Goal: Task Accomplishment & Management: Manage account settings

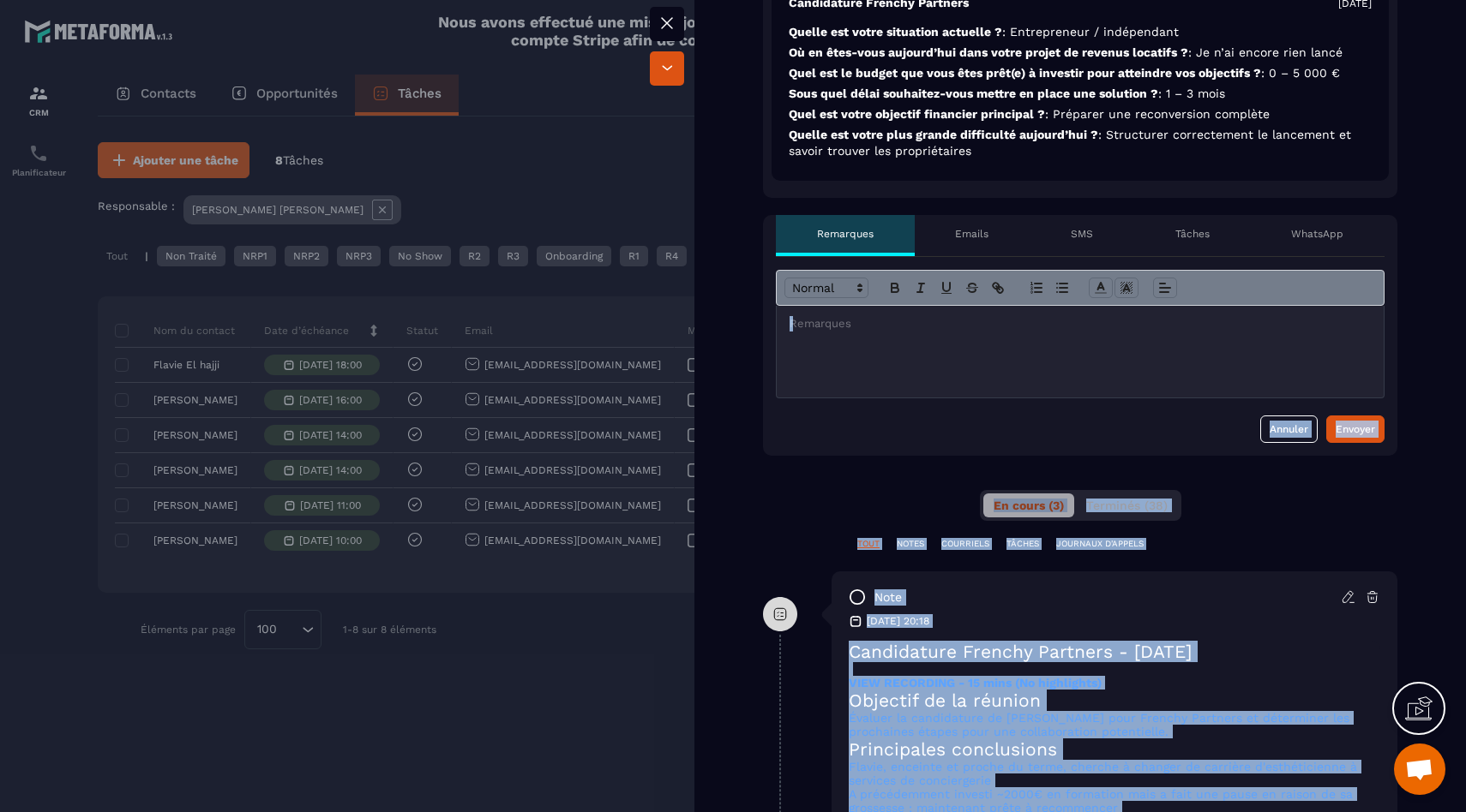
scroll to position [535, 0]
drag, startPoint x: 1268, startPoint y: 713, endPoint x: 856, endPoint y: 694, distance: 412.4
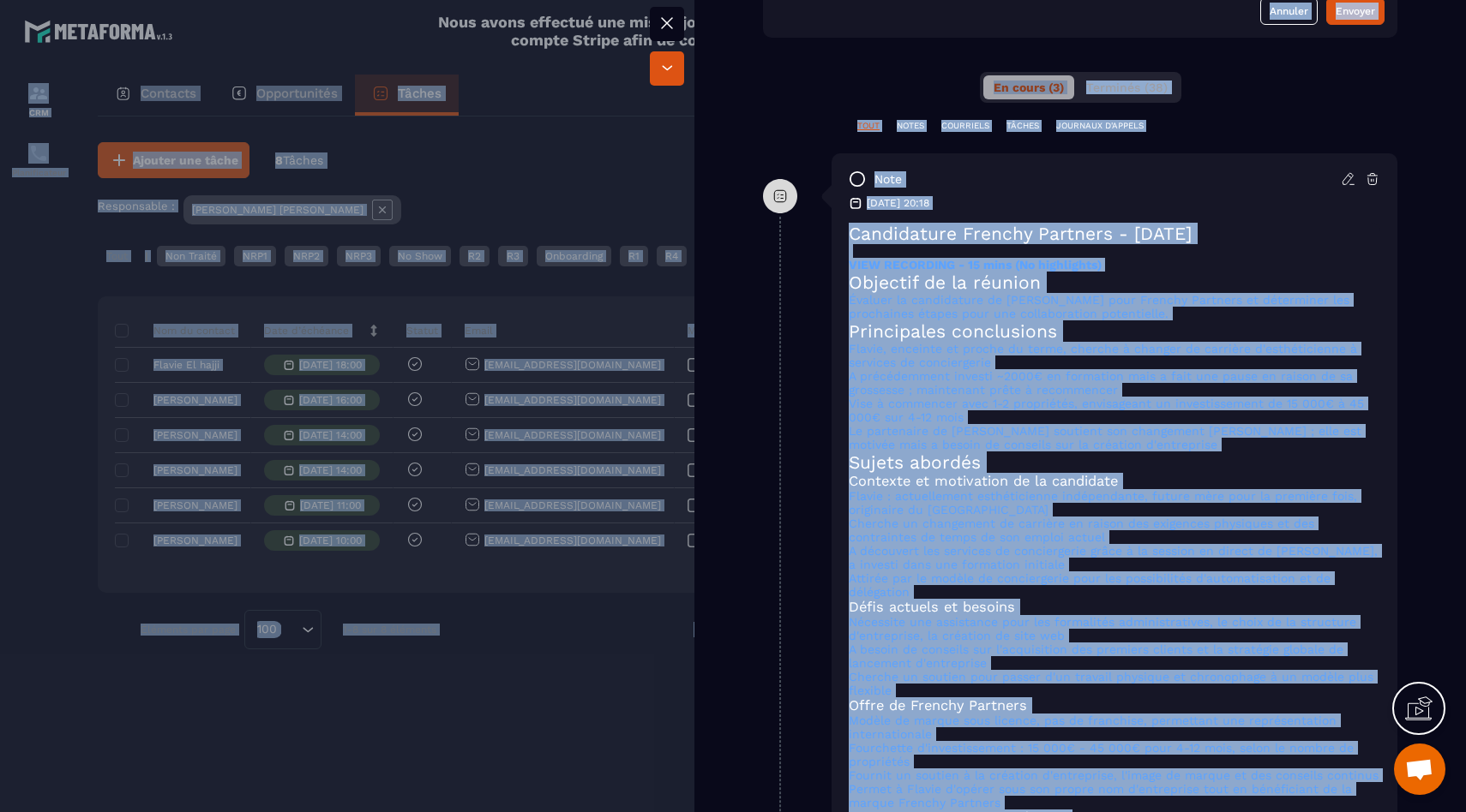
scroll to position [700, 0]
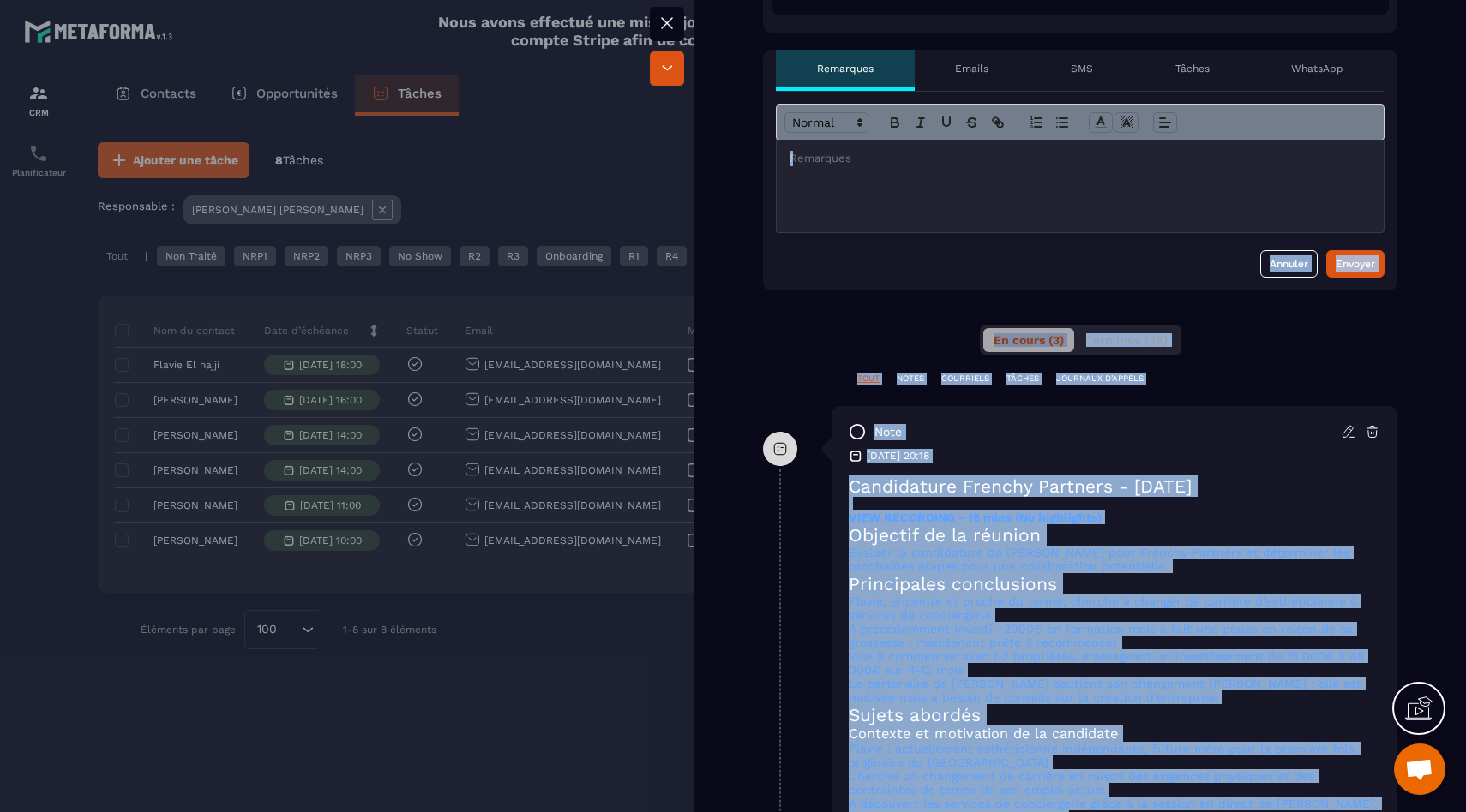
drag, startPoint x: 1199, startPoint y: 627, endPoint x: 857, endPoint y: 547, distance: 351.2
copy div "Loremip Dolorsi Ametco adipi elitsedd ei temporin utlaboreetdo magn aliqu ENI A…"
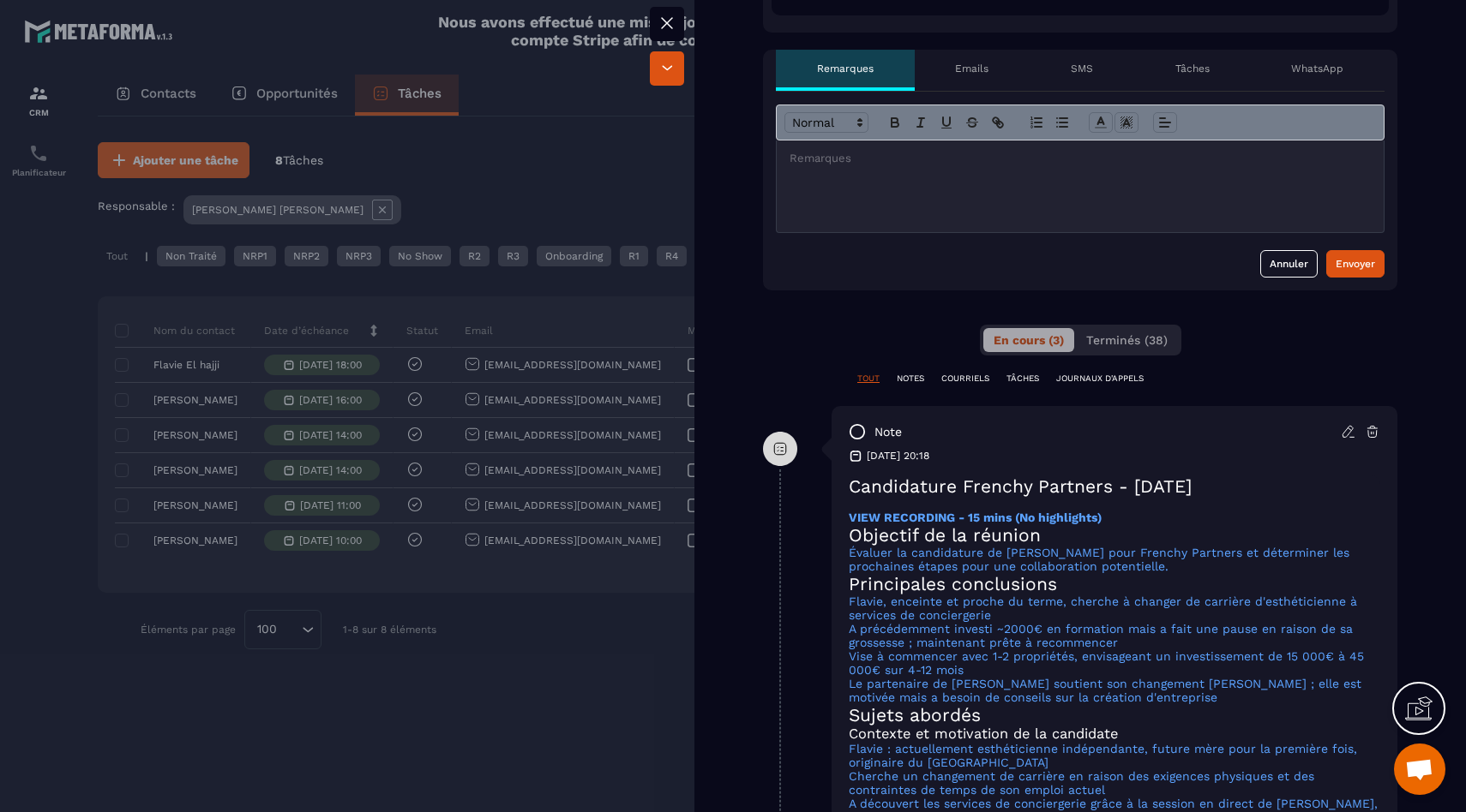
click at [357, 700] on div at bounding box center [733, 406] width 1466 height 812
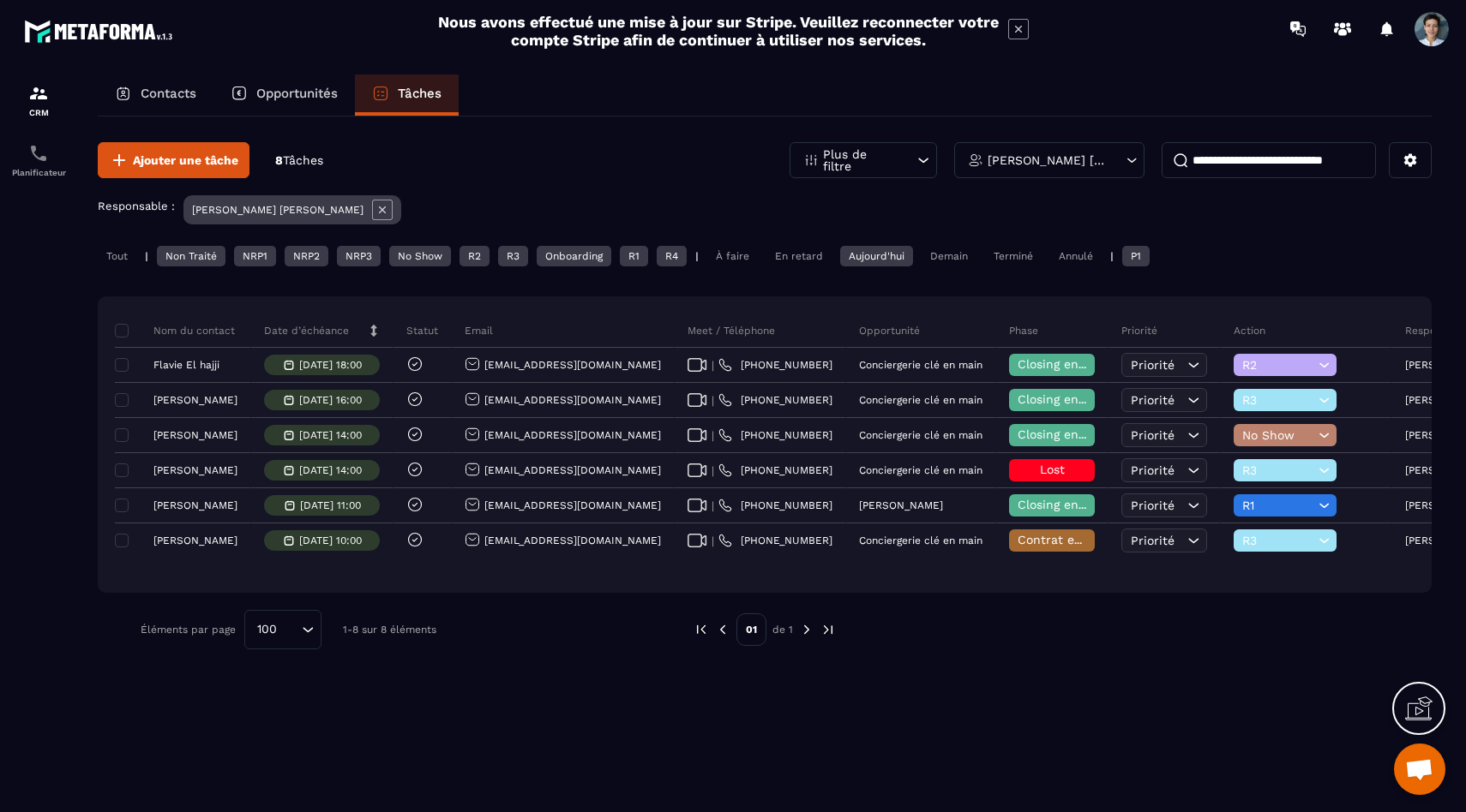
click at [889, 246] on div "Aujourd'hui" at bounding box center [876, 256] width 73 height 21
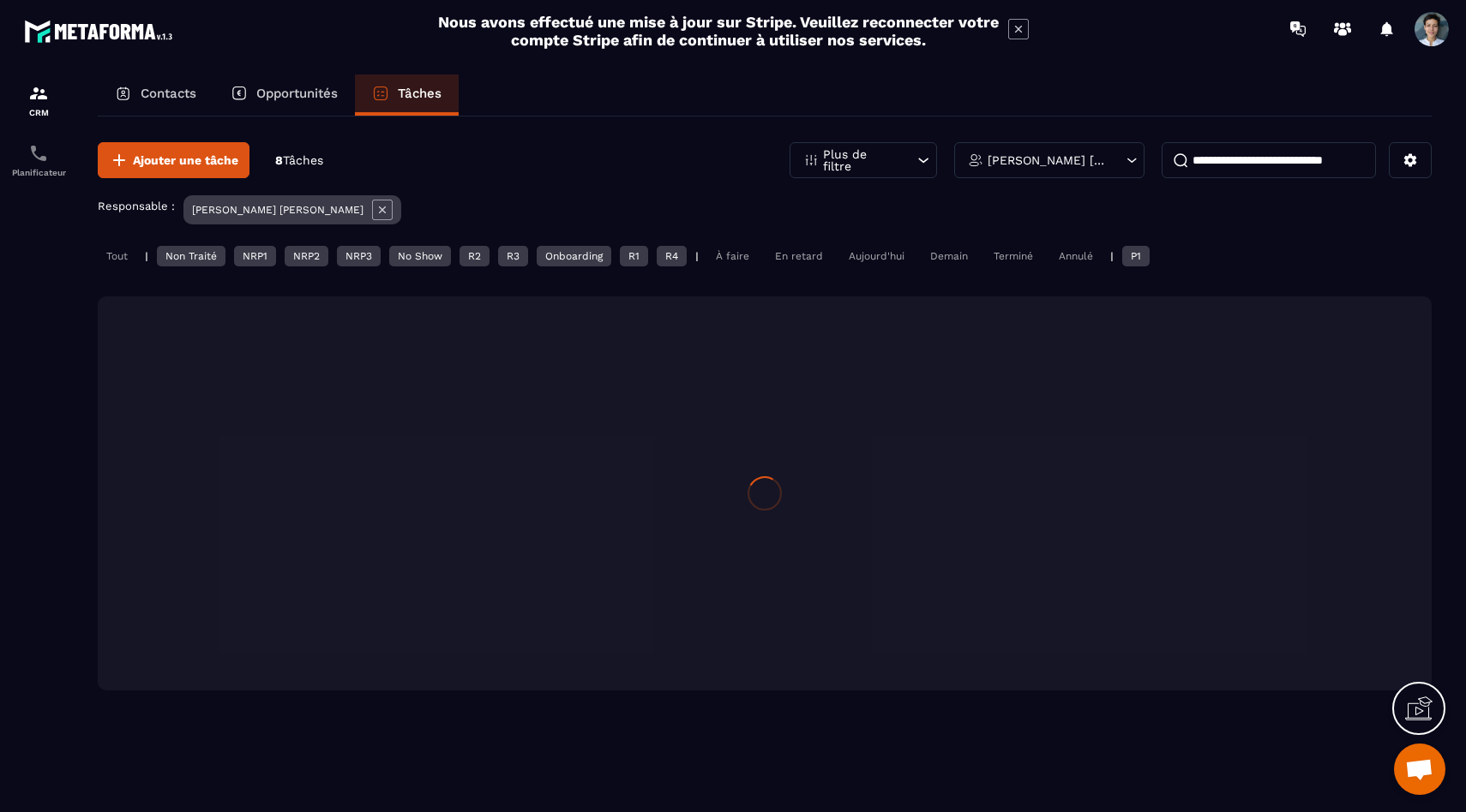
click at [956, 253] on div "Demain" at bounding box center [949, 256] width 55 height 21
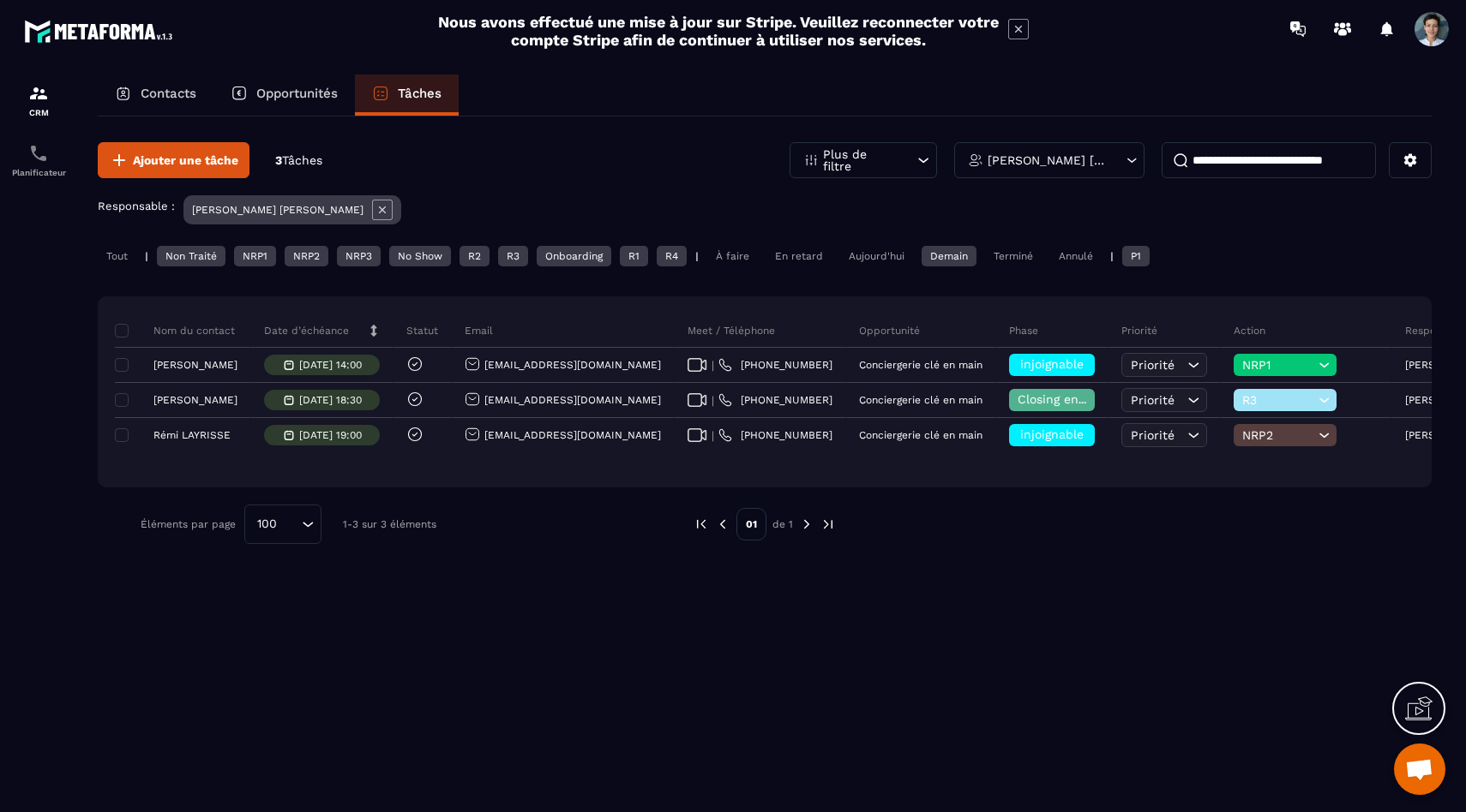
click at [128, 254] on div "Tout" at bounding box center [116, 256] width 38 height 21
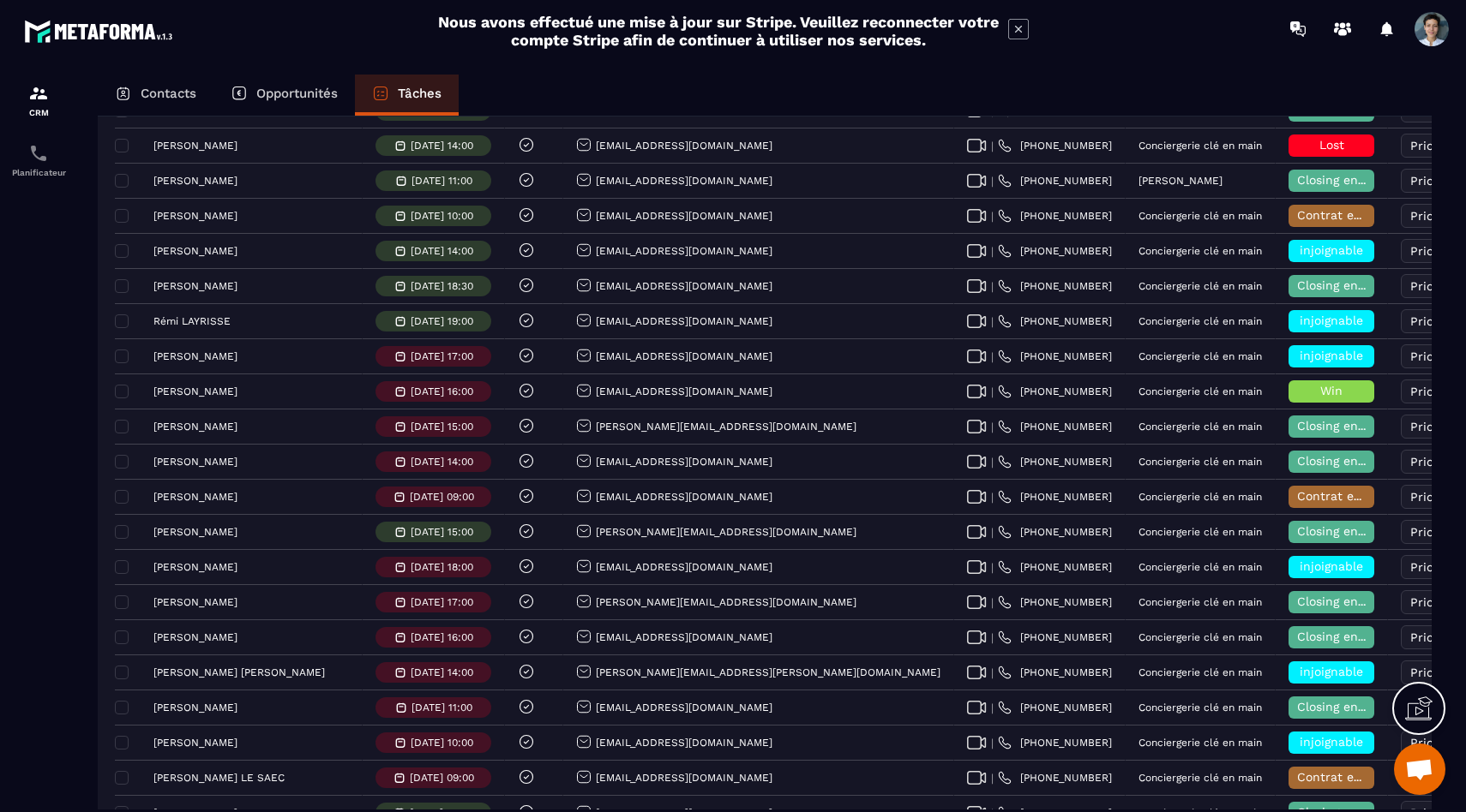
scroll to position [318, 0]
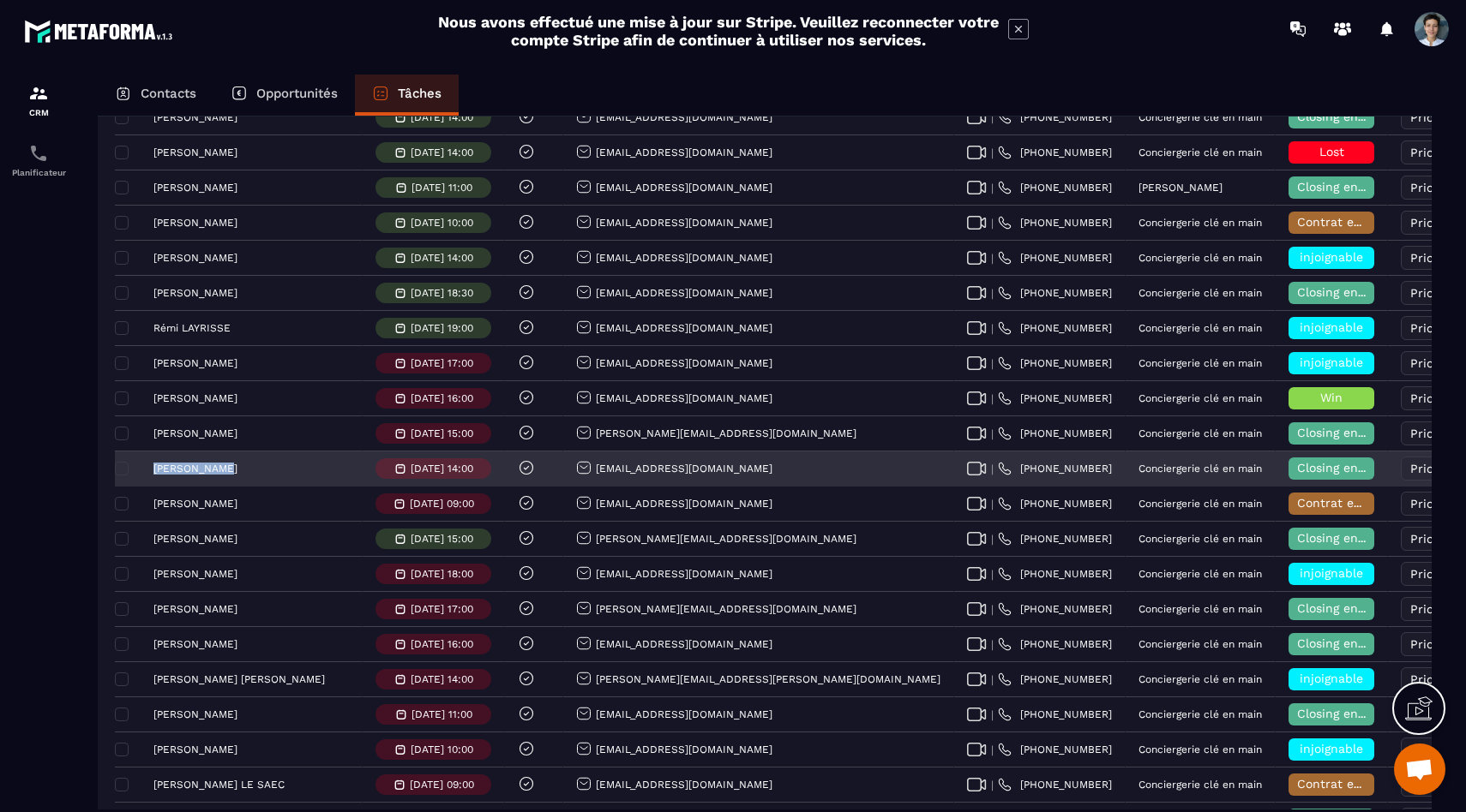
drag, startPoint x: 233, startPoint y: 469, endPoint x: 144, endPoint y: 467, distance: 89.0
click at [143, 467] on div "[PERSON_NAME]" at bounding box center [239, 469] width 247 height 35
drag, startPoint x: 719, startPoint y: 471, endPoint x: 538, endPoint y: 471, distance: 181.0
click at [563, 471] on div "[EMAIL_ADDRESS][DOMAIN_NAME]" at bounding box center [758, 469] width 390 height 34
copy p "[EMAIL_ADDRESS][DOMAIN_NAME]"
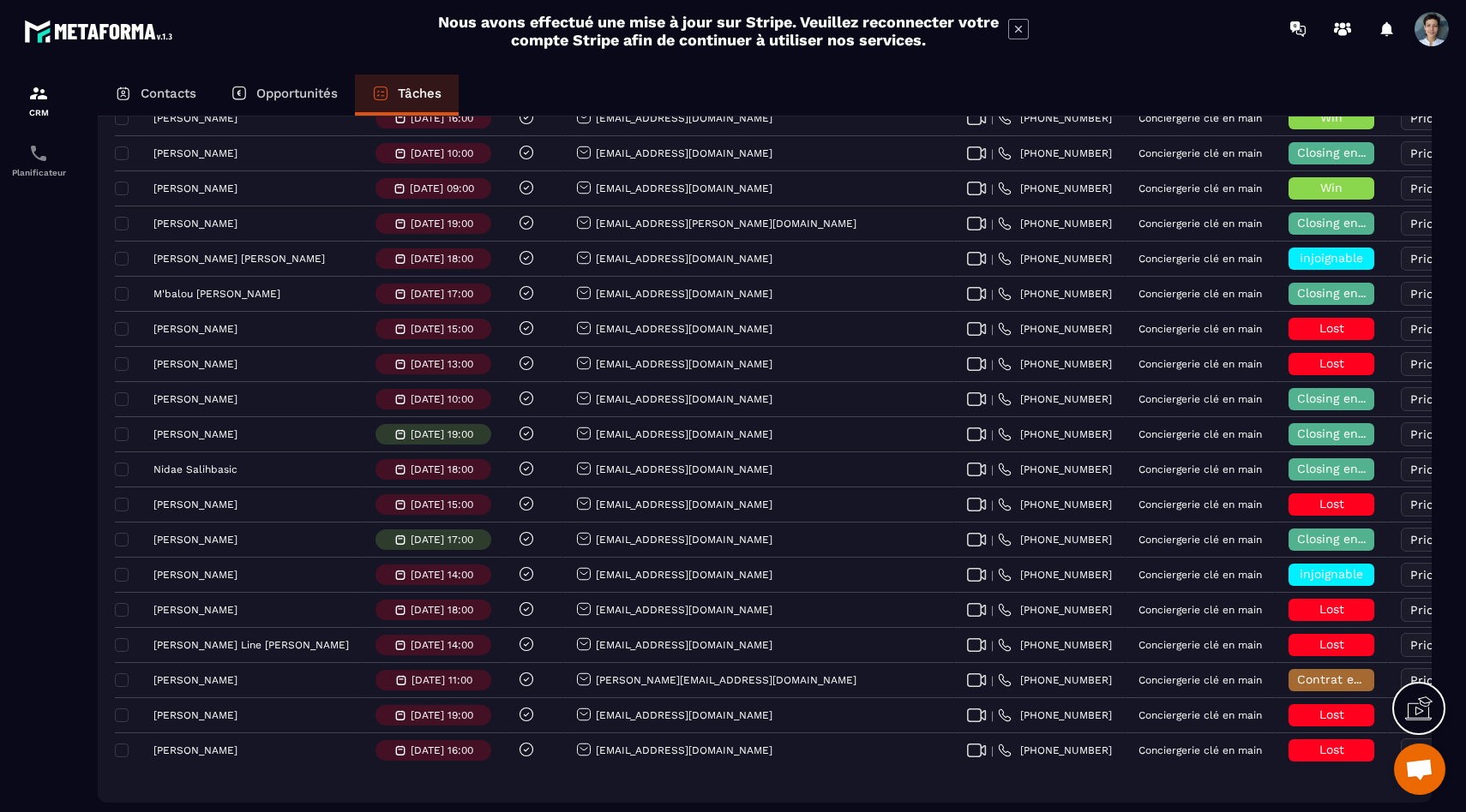
scroll to position [1797, 0]
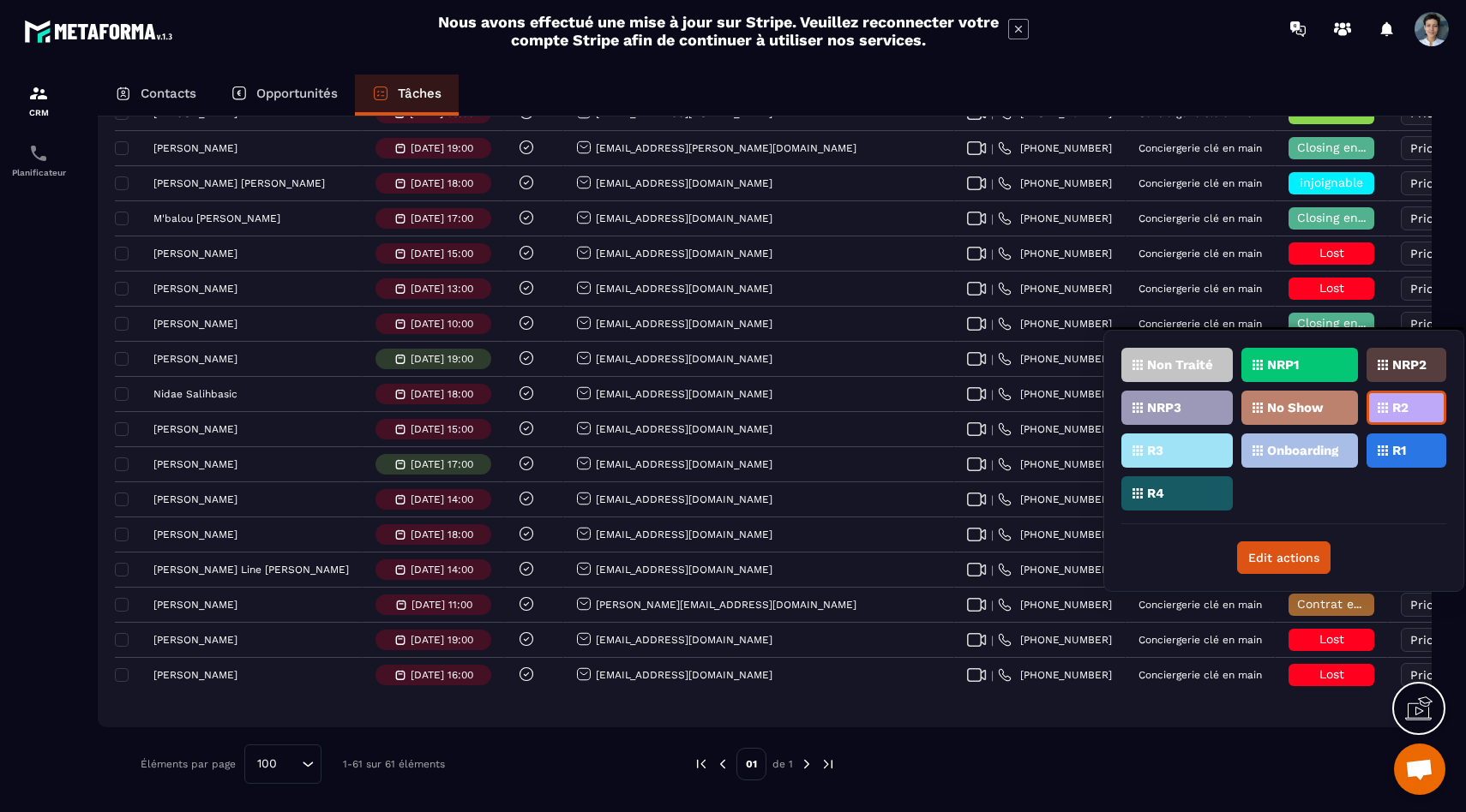
click at [1192, 444] on div "R3" at bounding box center [1176, 450] width 111 height 34
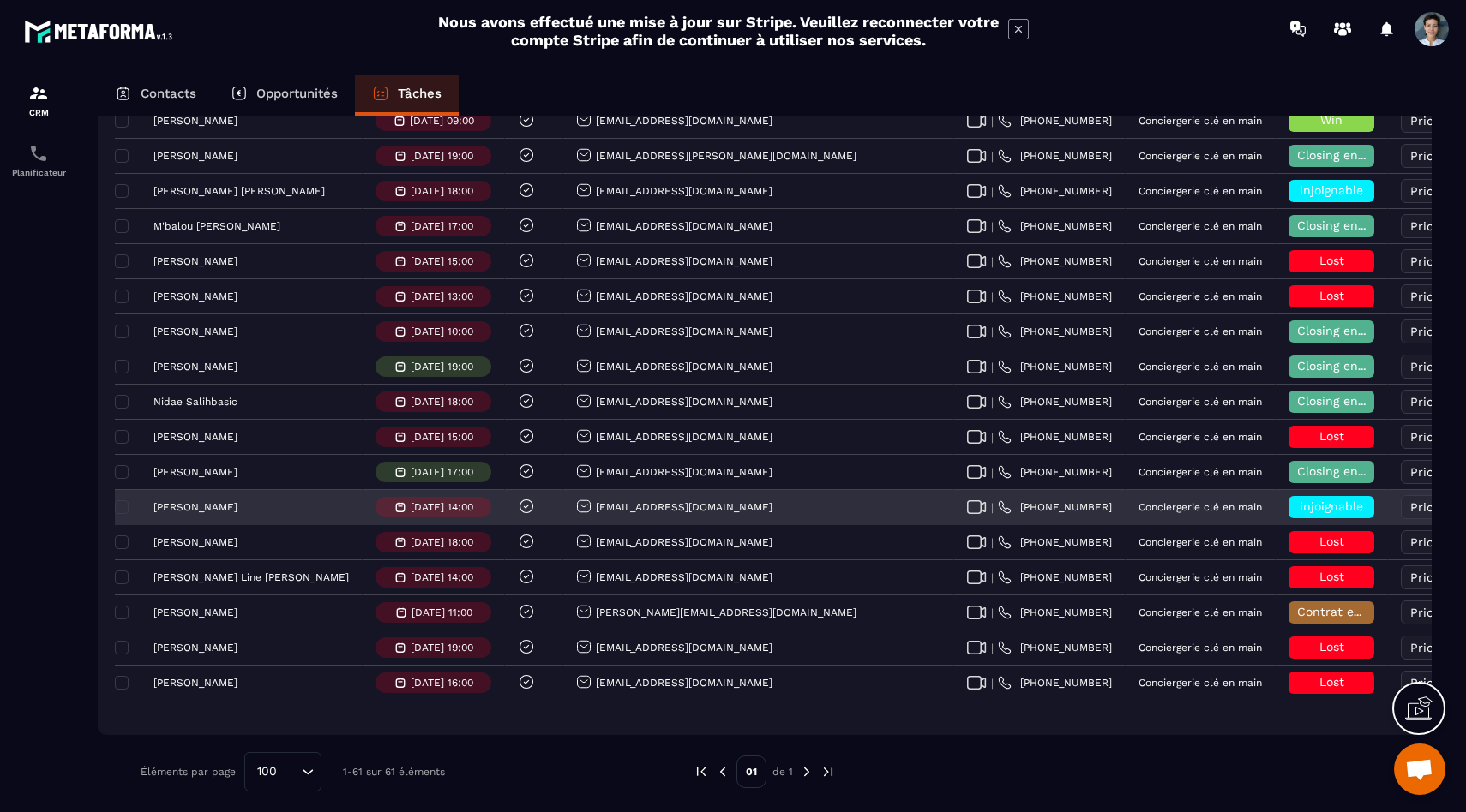
scroll to position [1788, 0]
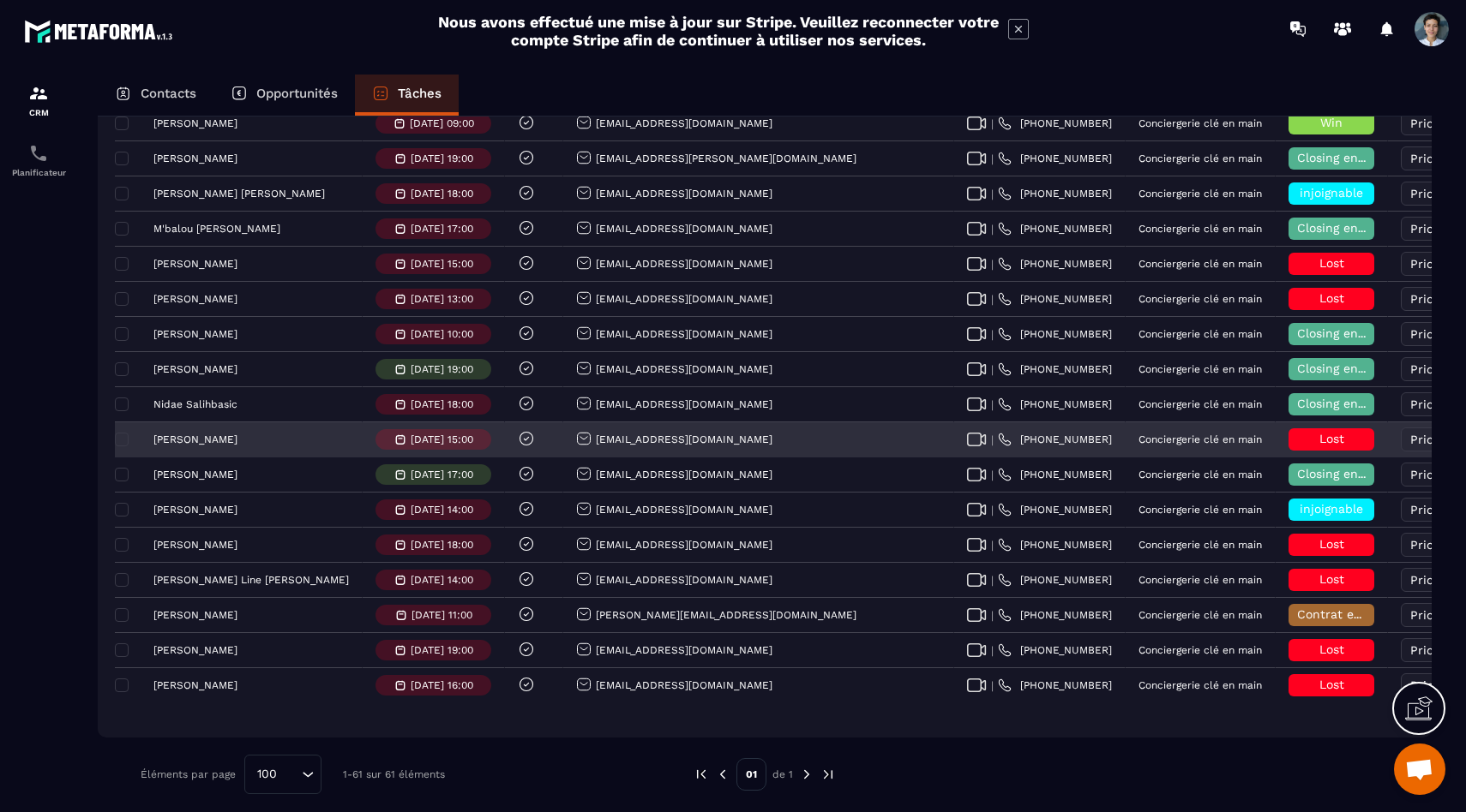
click at [186, 439] on p "[PERSON_NAME]" at bounding box center [195, 440] width 84 height 12
